Goal: Information Seeking & Learning: Find specific fact

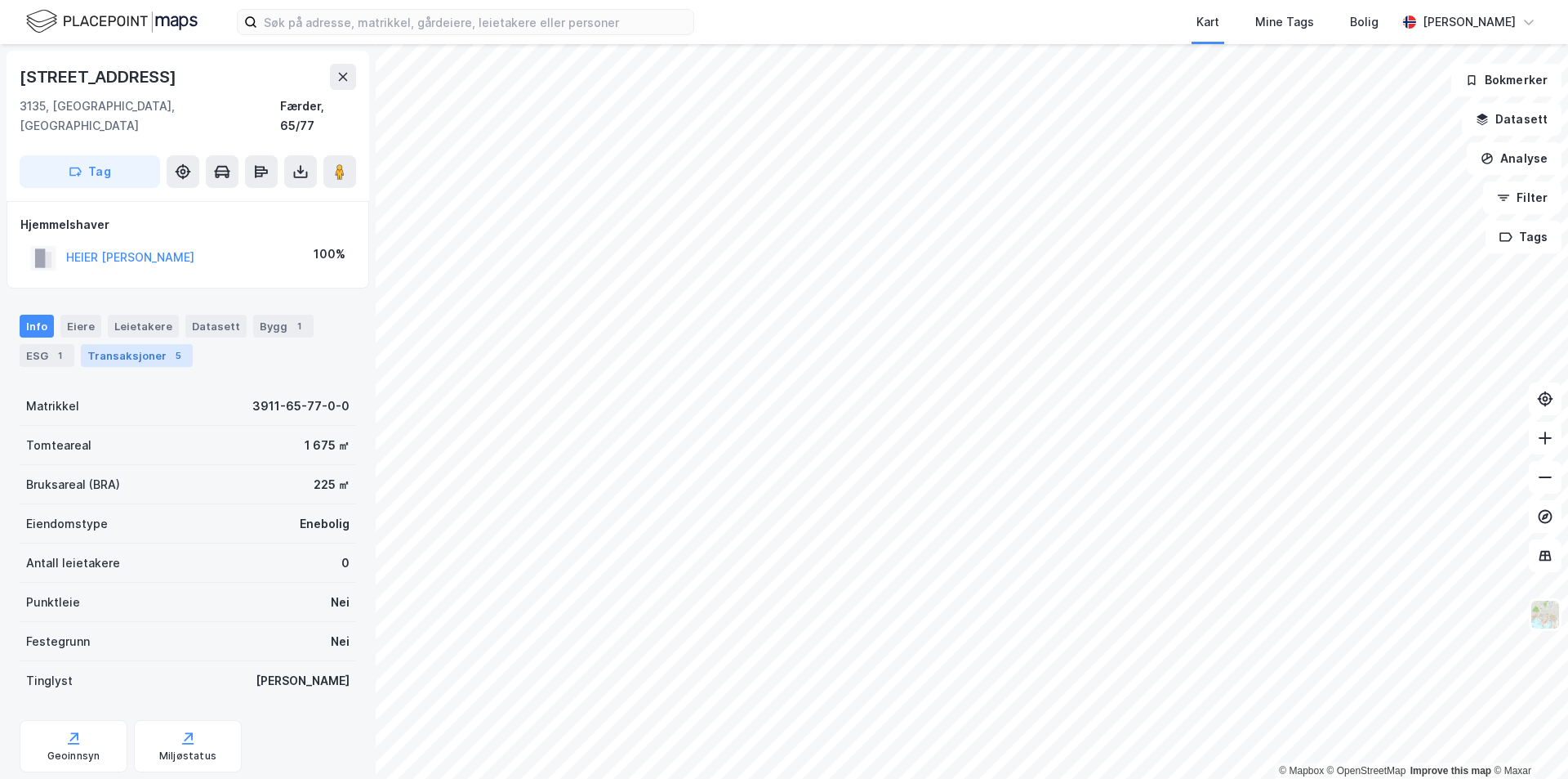
click at [104, 345] on div "Transaksjoner 5" at bounding box center [136, 355] width 112 height 23
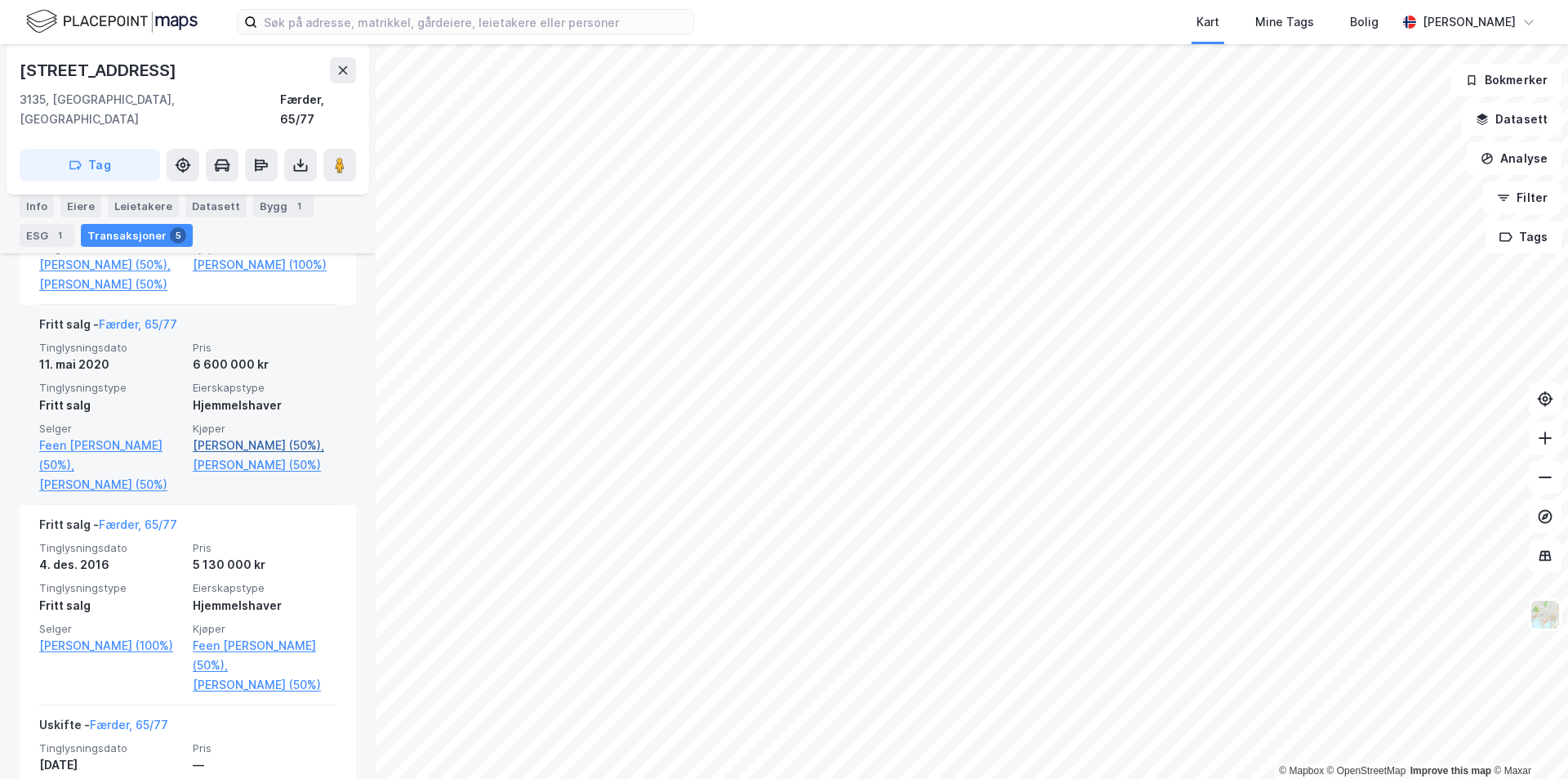
scroll to position [735, 0]
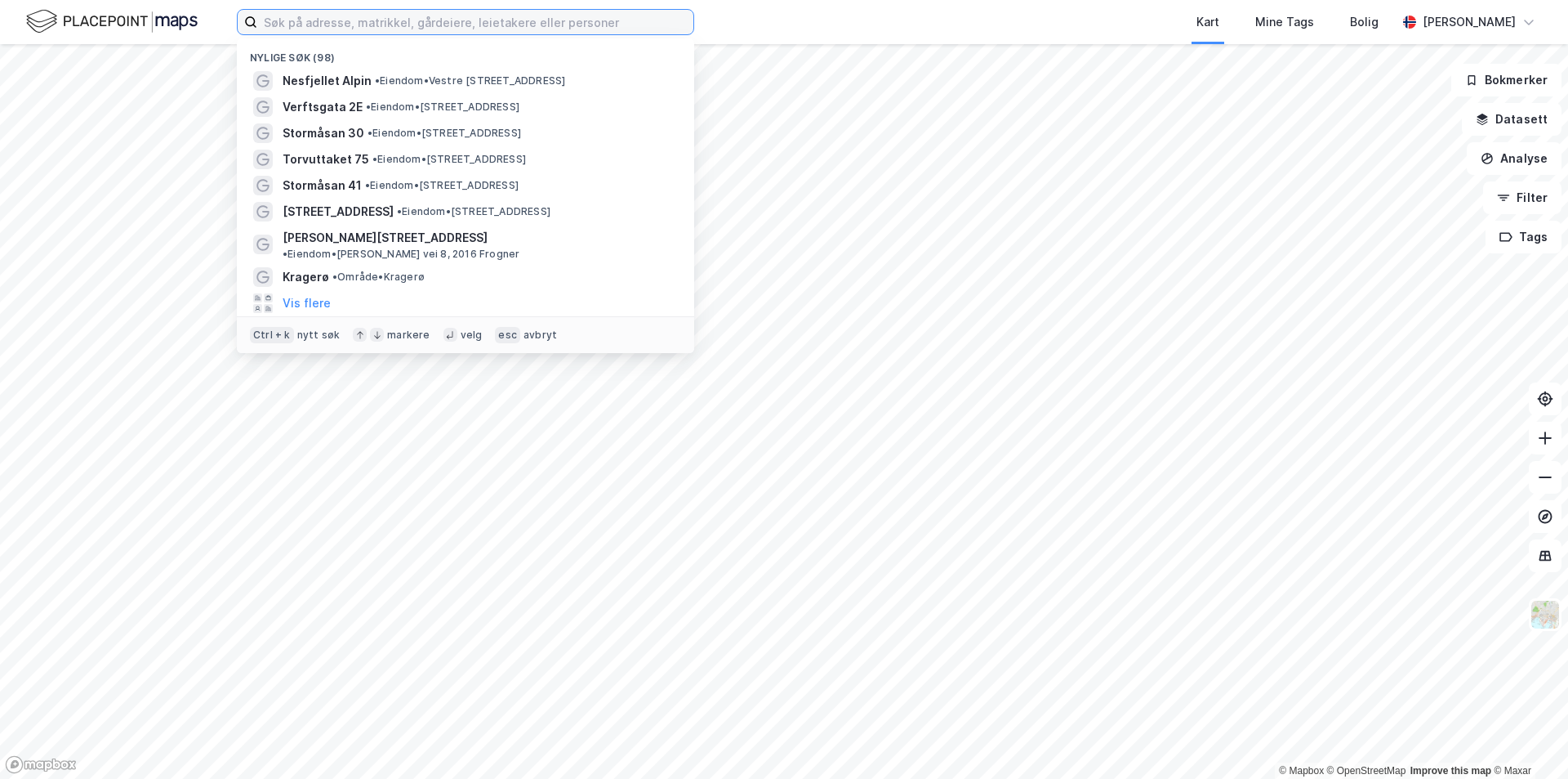
click at [313, 20] on input at bounding box center [475, 22] width 436 height 25
paste input "[PERSON_NAME]"
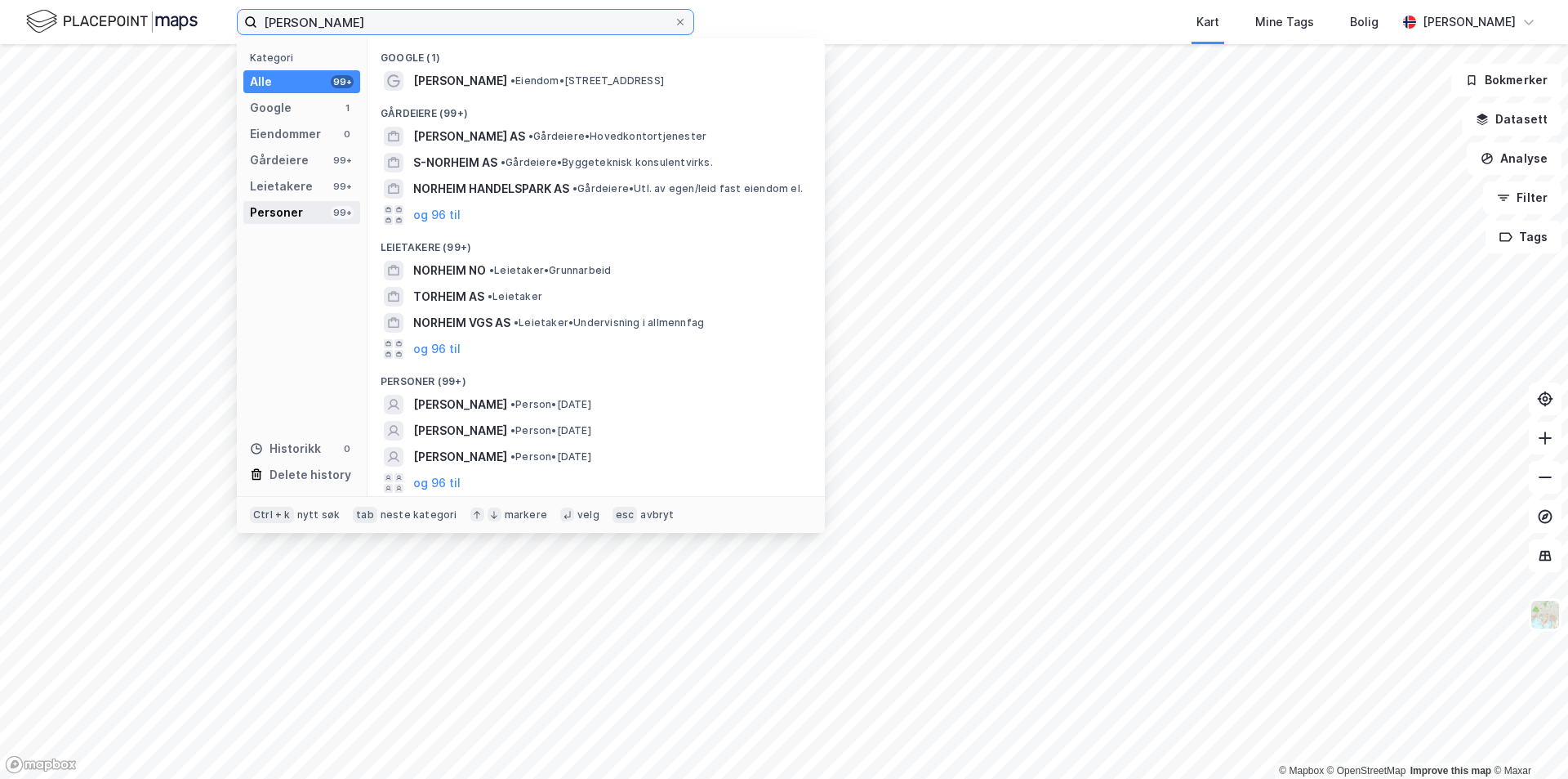
type input "[PERSON_NAME]"
click at [288, 213] on div "Personer" at bounding box center [276, 213] width 53 height 20
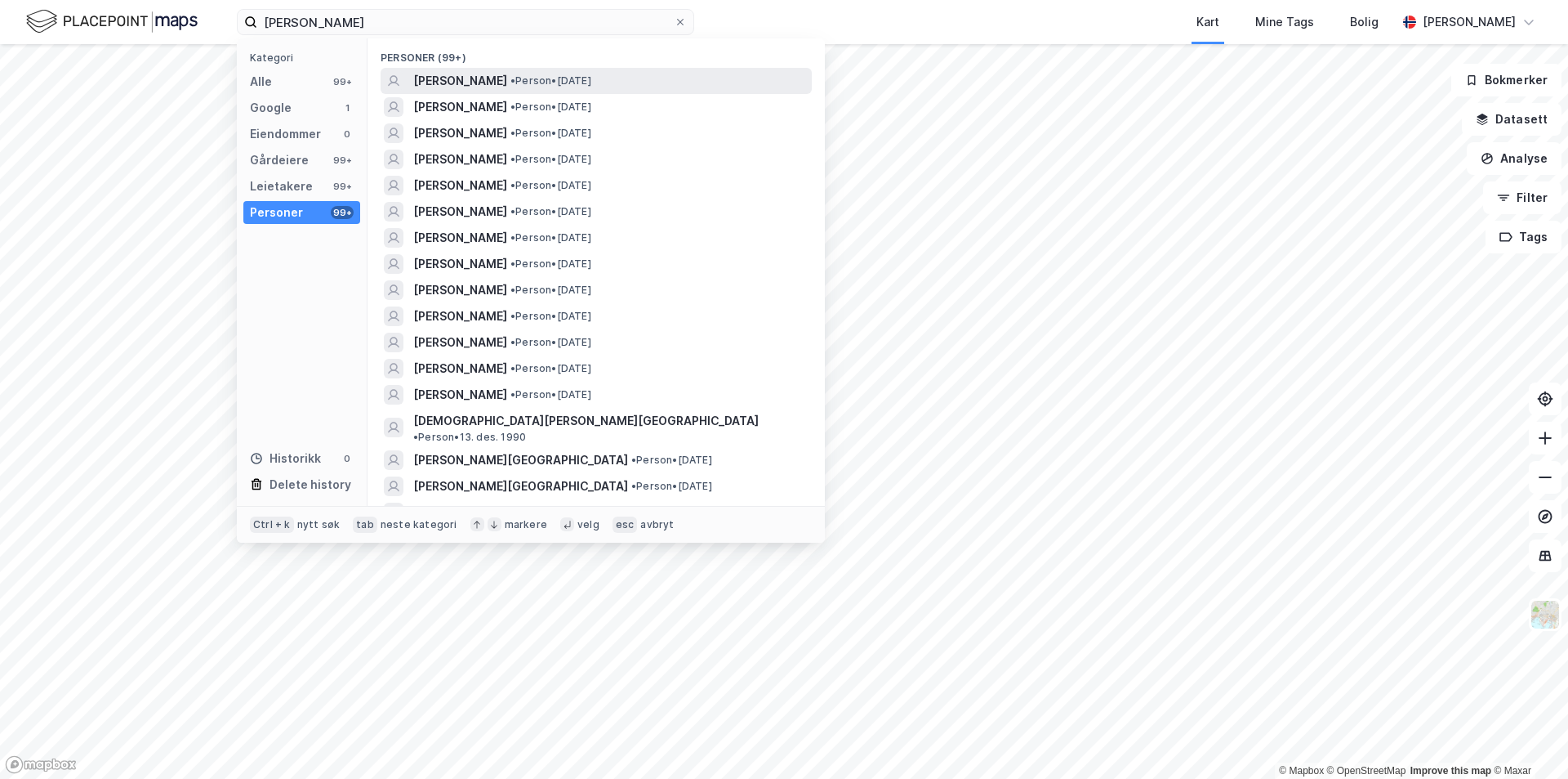
click at [455, 79] on span "[PERSON_NAME]" at bounding box center [460, 81] width 94 height 20
